Goal: Task Accomplishment & Management: Check status

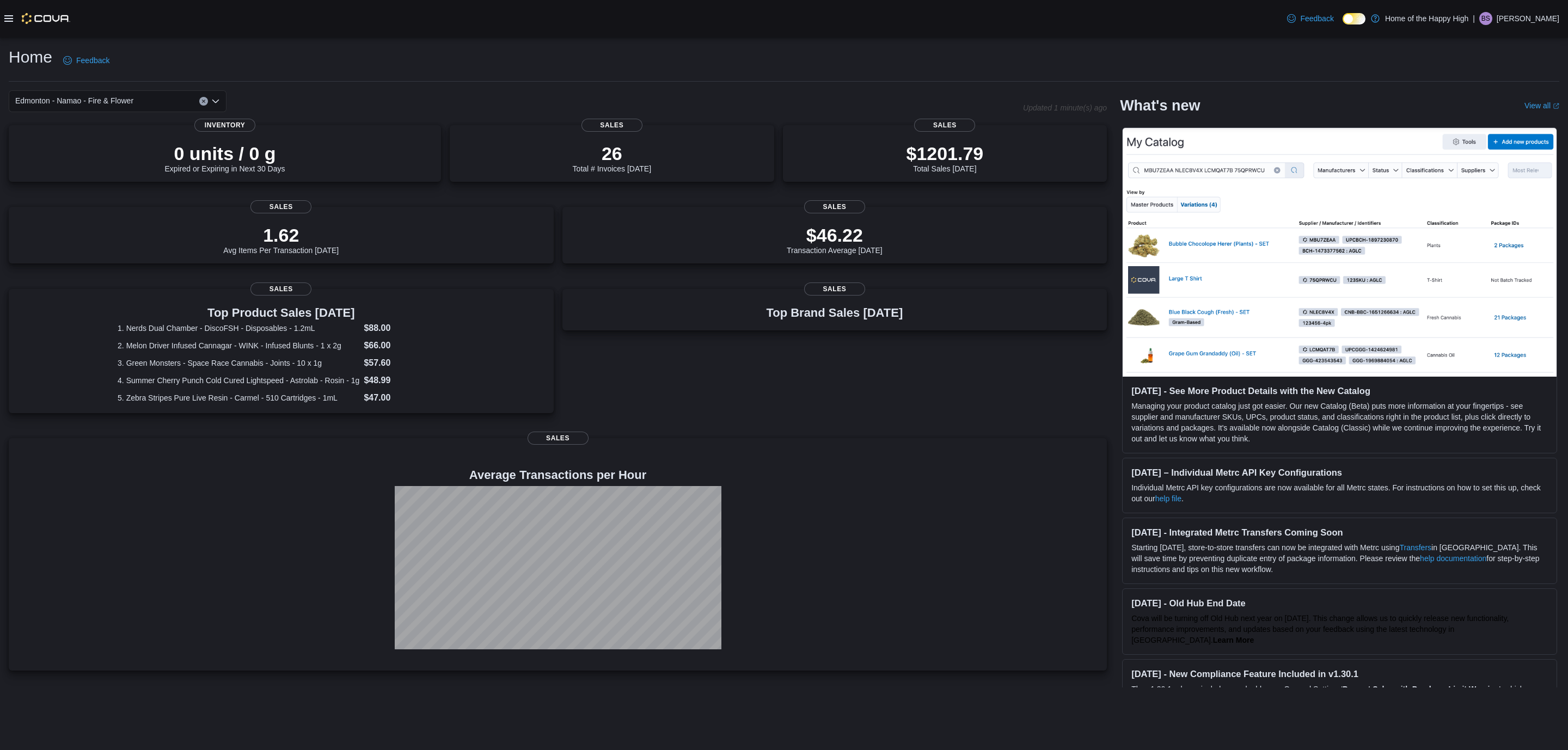
click at [11, 16] on icon at bounding box center [9, 19] width 9 height 7
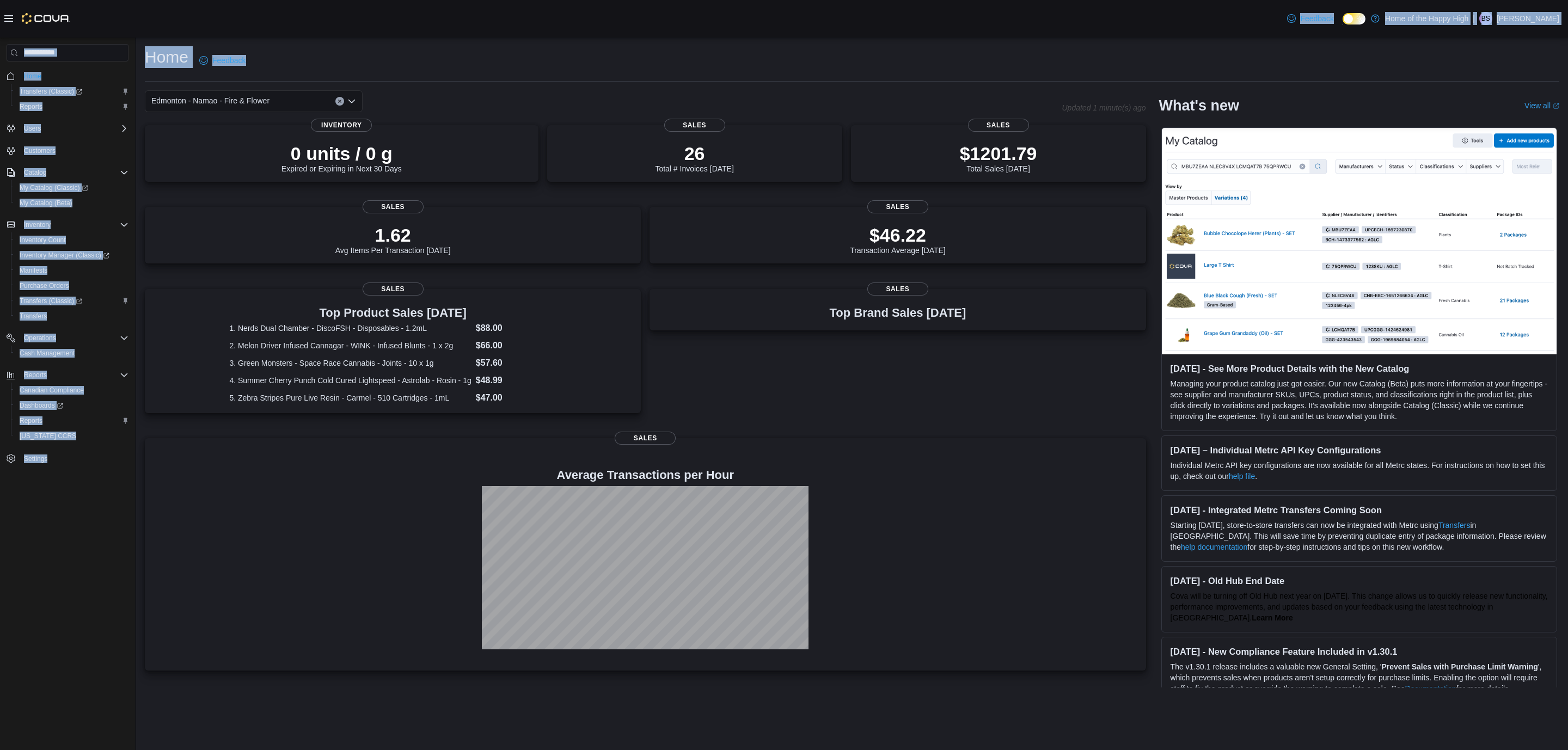
drag, startPoint x: 1003, startPoint y: 36, endPoint x: 1316, endPoint y: 42, distance: 313.1
click at [1000, 37] on div "Feedback Dark Mode Home of the Happy High | [PERSON_NAME] Home Transfers (Class…" at bounding box center [784, 375] width 1568 height 750
click at [37, 415] on span "Reports" at bounding box center [31, 420] width 23 height 13
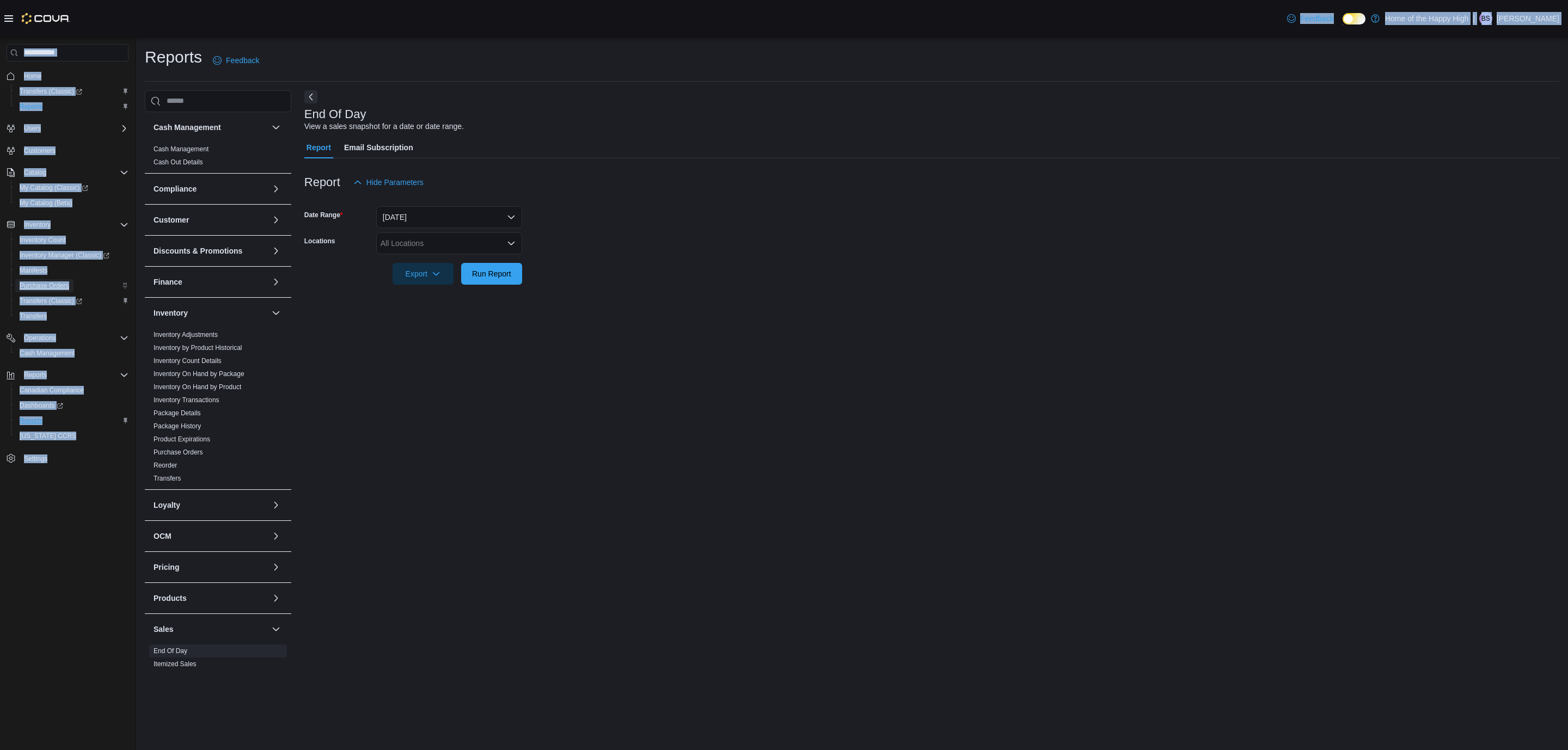
click at [49, 285] on span "Purchase Orders" at bounding box center [45, 286] width 50 height 9
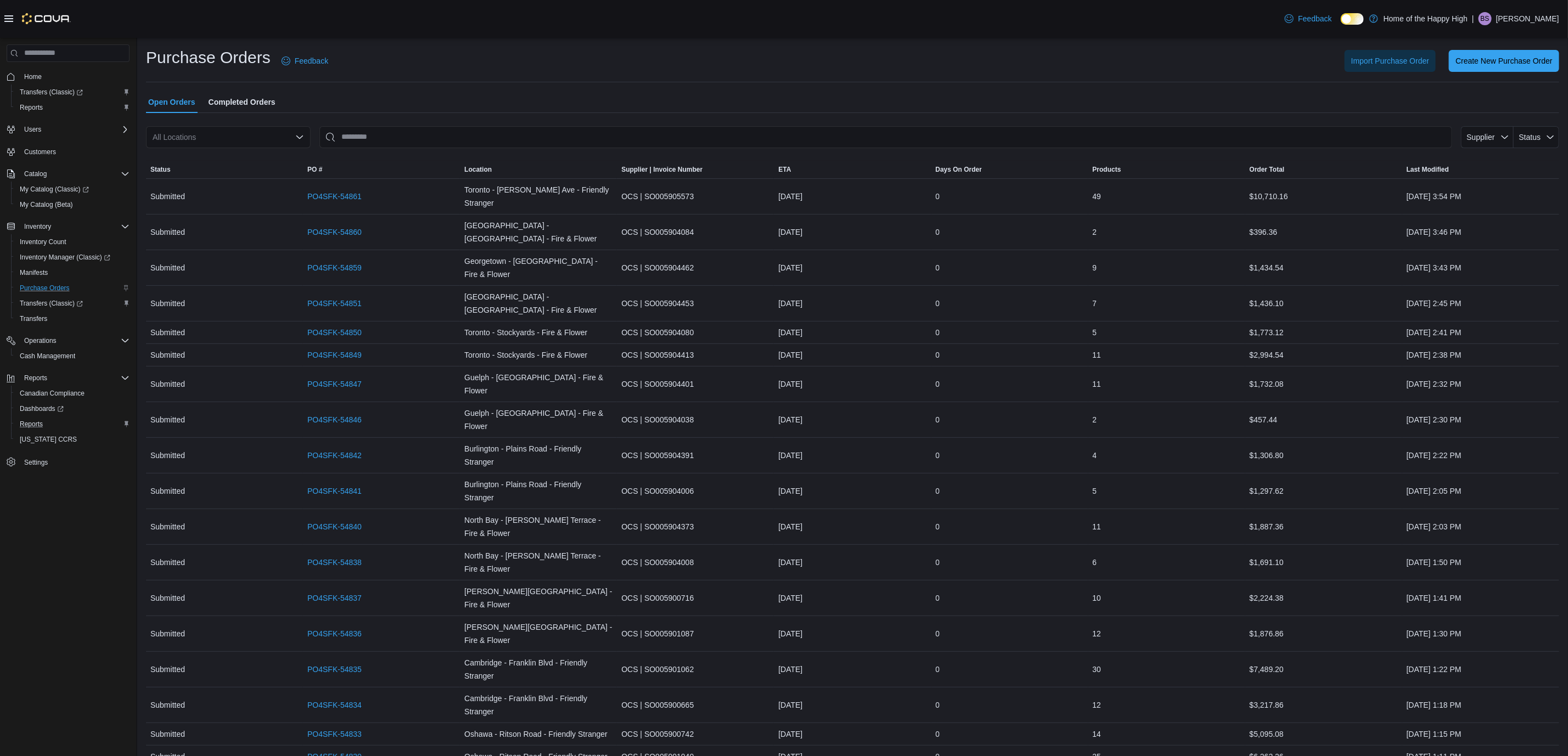
click at [198, 137] on div "All Locations" at bounding box center [228, 137] width 165 height 22
type input "****"
click at [249, 155] on span "Edmonton - Namao - Fire & Flower" at bounding box center [264, 156] width 119 height 11
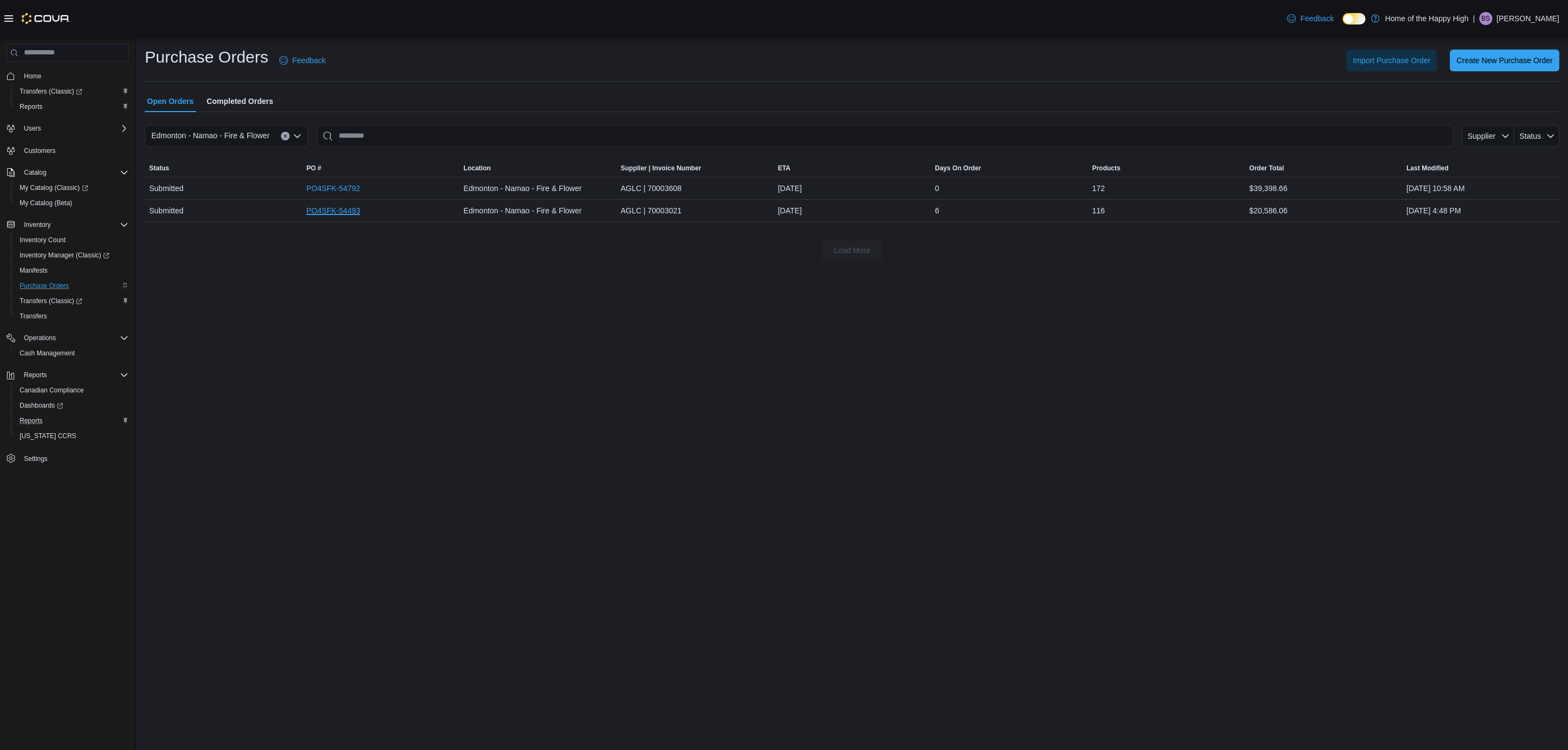
click at [345, 213] on link "PO4SFK-54493" at bounding box center [333, 210] width 54 height 13
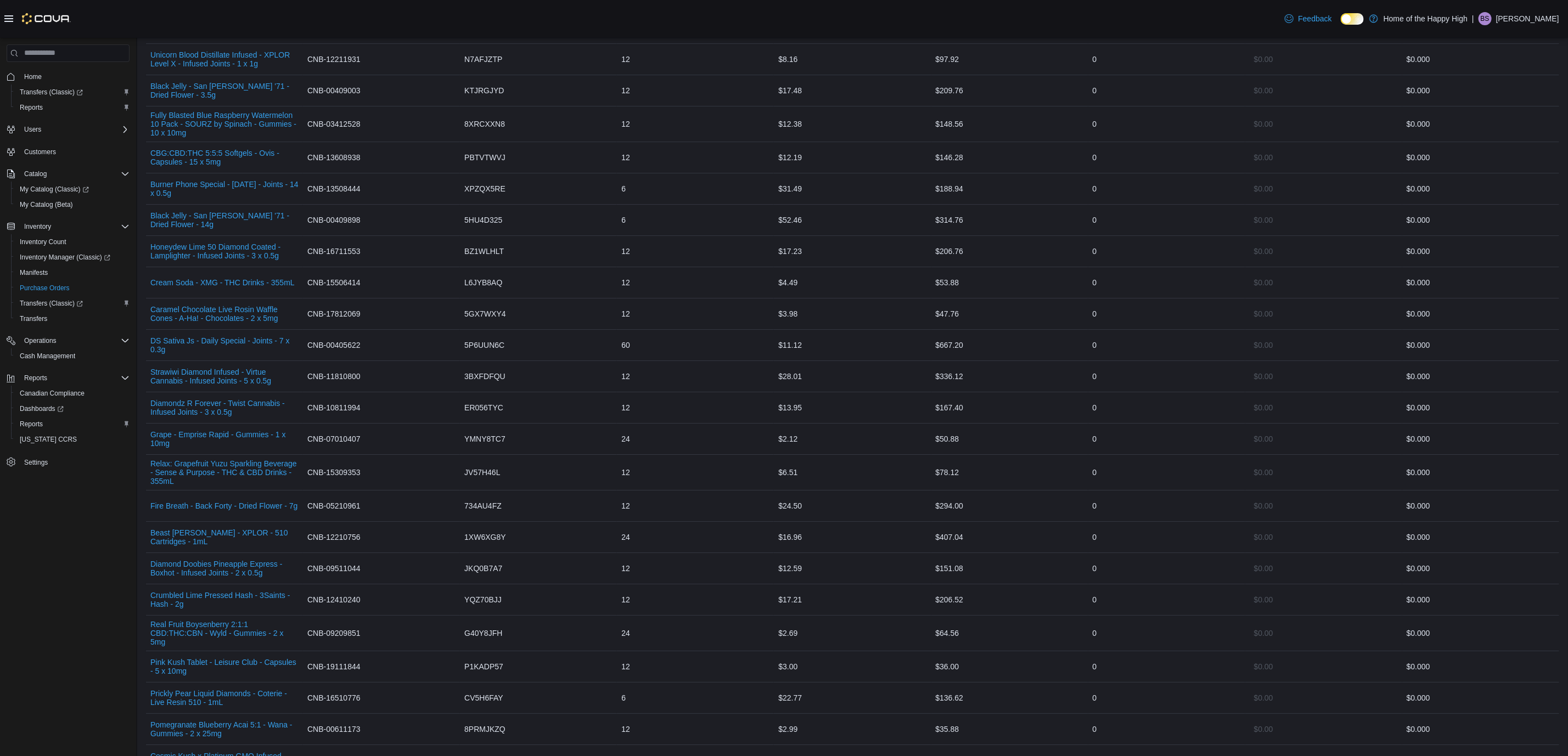
scroll to position [2654, 0]
